Goal: Task Accomplishment & Management: Complete application form

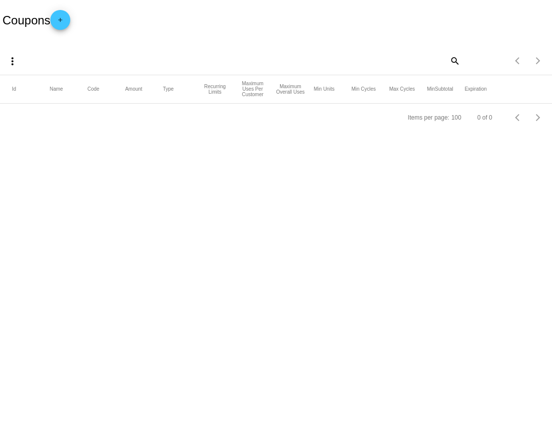
click at [68, 25] on dashboard-coupons "Coupons add more_vert search Items per page: 100 0 of 0 Id Name Code Amount Typ…" at bounding box center [276, 66] width 552 height 132
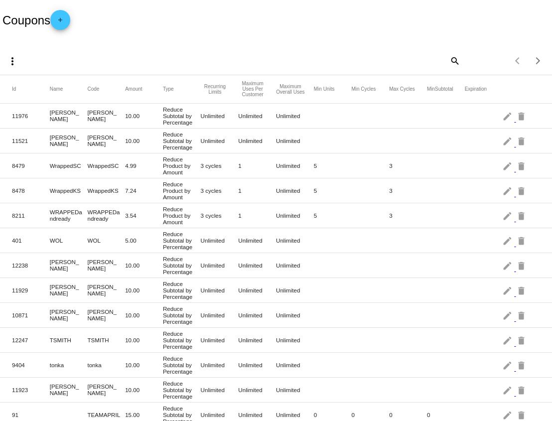
click at [64, 28] on mat-icon "add" at bounding box center [60, 22] width 12 height 12
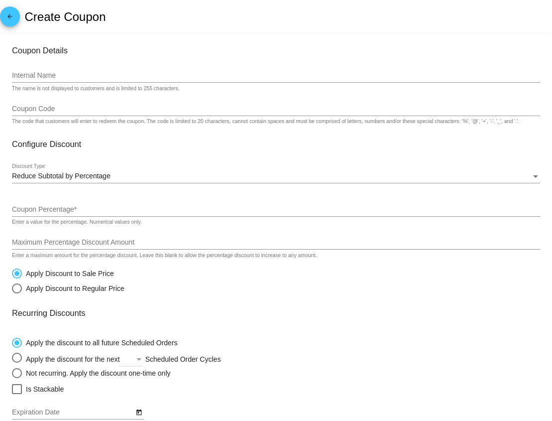
click at [120, 72] on div "Internal Name" at bounding box center [276, 72] width 528 height 19
paste input "Sheila5"
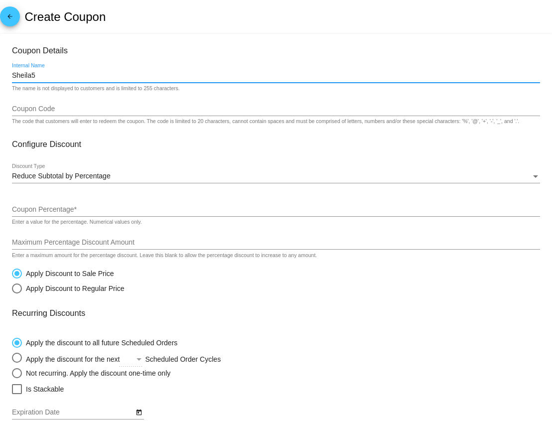
type input "Sheila5"
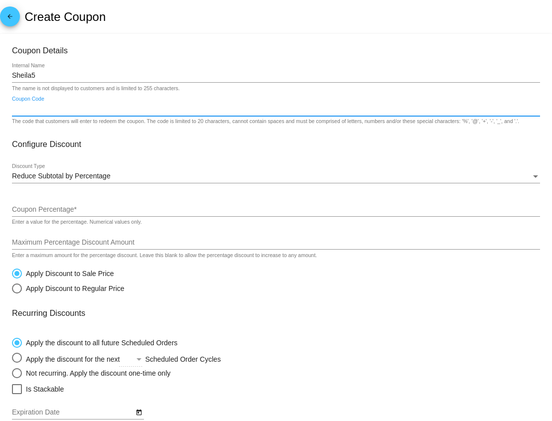
click at [78, 111] on input "Coupon Code" at bounding box center [276, 109] width 528 height 8
paste input "Sheila5"
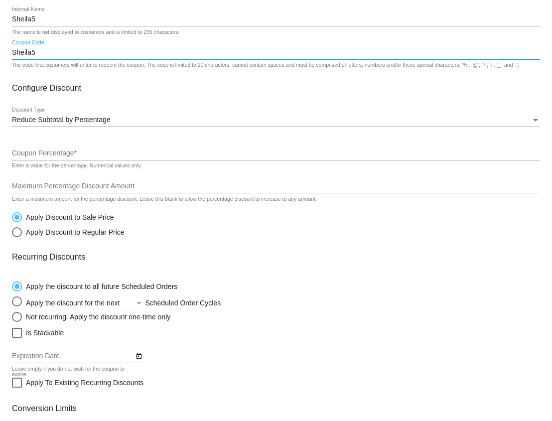
scroll to position [58, 0]
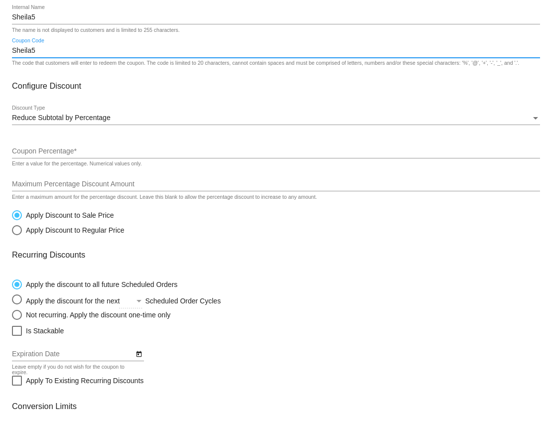
type input "Sheila5"
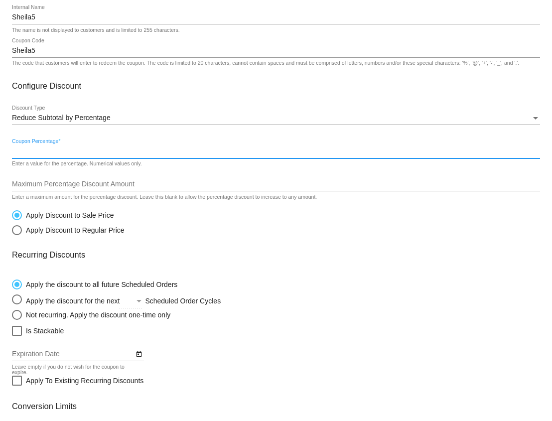
click at [76, 155] on input "Coupon Percentage *" at bounding box center [276, 152] width 528 height 8
type input "5"
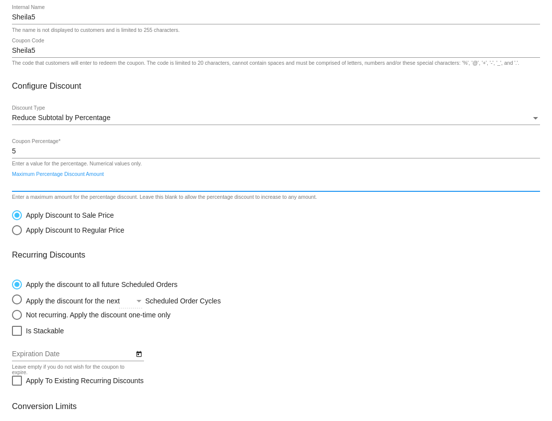
click at [74, 187] on input "Maximum Percentage Discount Amount" at bounding box center [276, 184] width 528 height 8
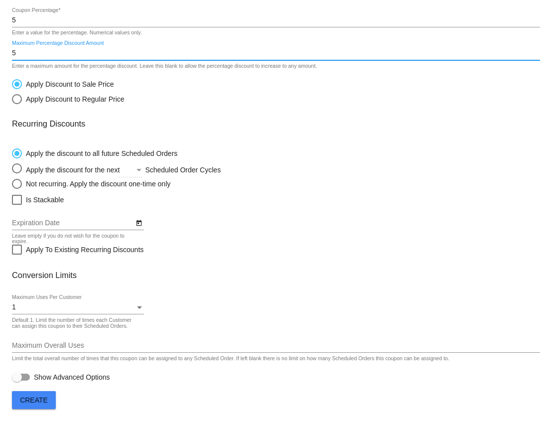
type input "5"
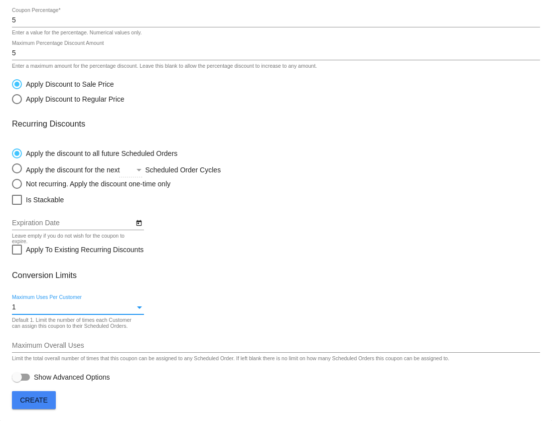
click at [60, 307] on div "1" at bounding box center [73, 307] width 123 height 8
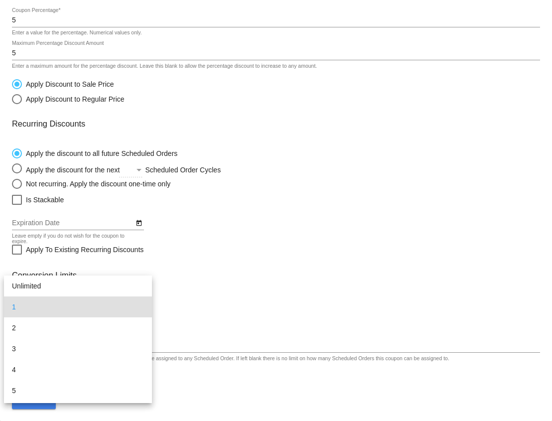
click at [64, 309] on span "1" at bounding box center [78, 307] width 132 height 21
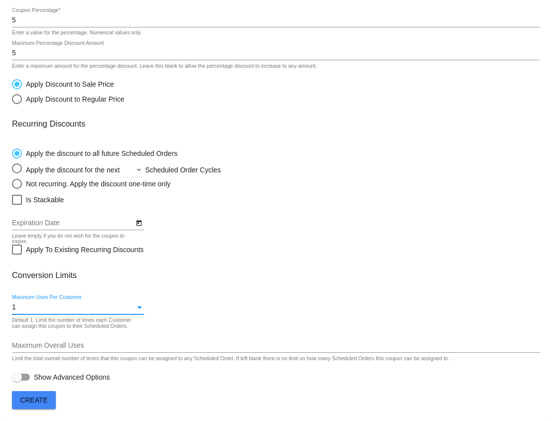
click at [64, 309] on div "1" at bounding box center [73, 307] width 123 height 8
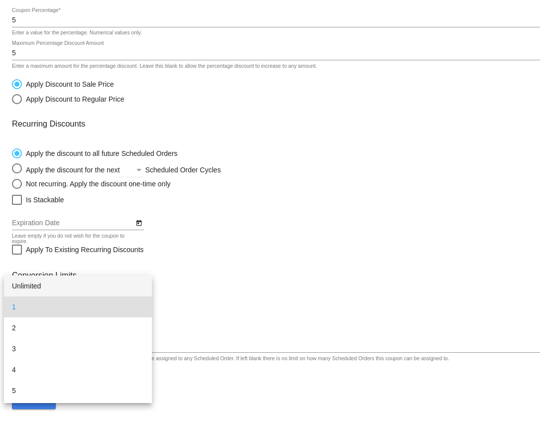
click at [67, 291] on span "Unlimited" at bounding box center [78, 286] width 132 height 21
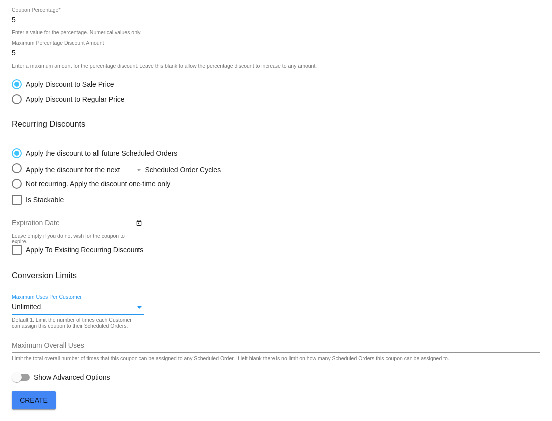
click at [33, 401] on span "Create" at bounding box center [34, 400] width 28 height 8
